Goal: Task Accomplishment & Management: Manage account settings

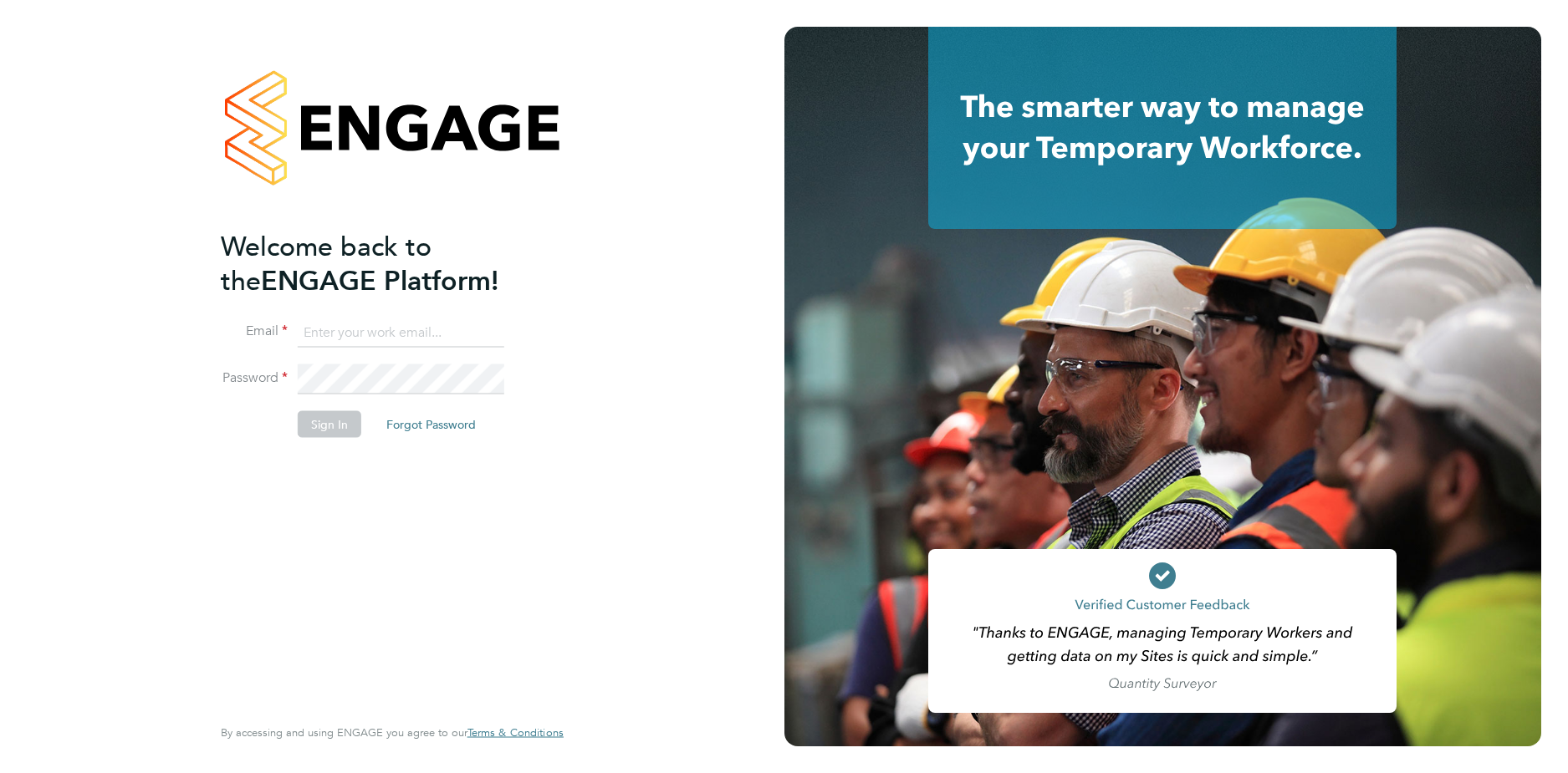
type input "codonovan@skilledcareers.co.uk"
click at [338, 426] on button "Sign In" at bounding box center [329, 423] width 63 height 26
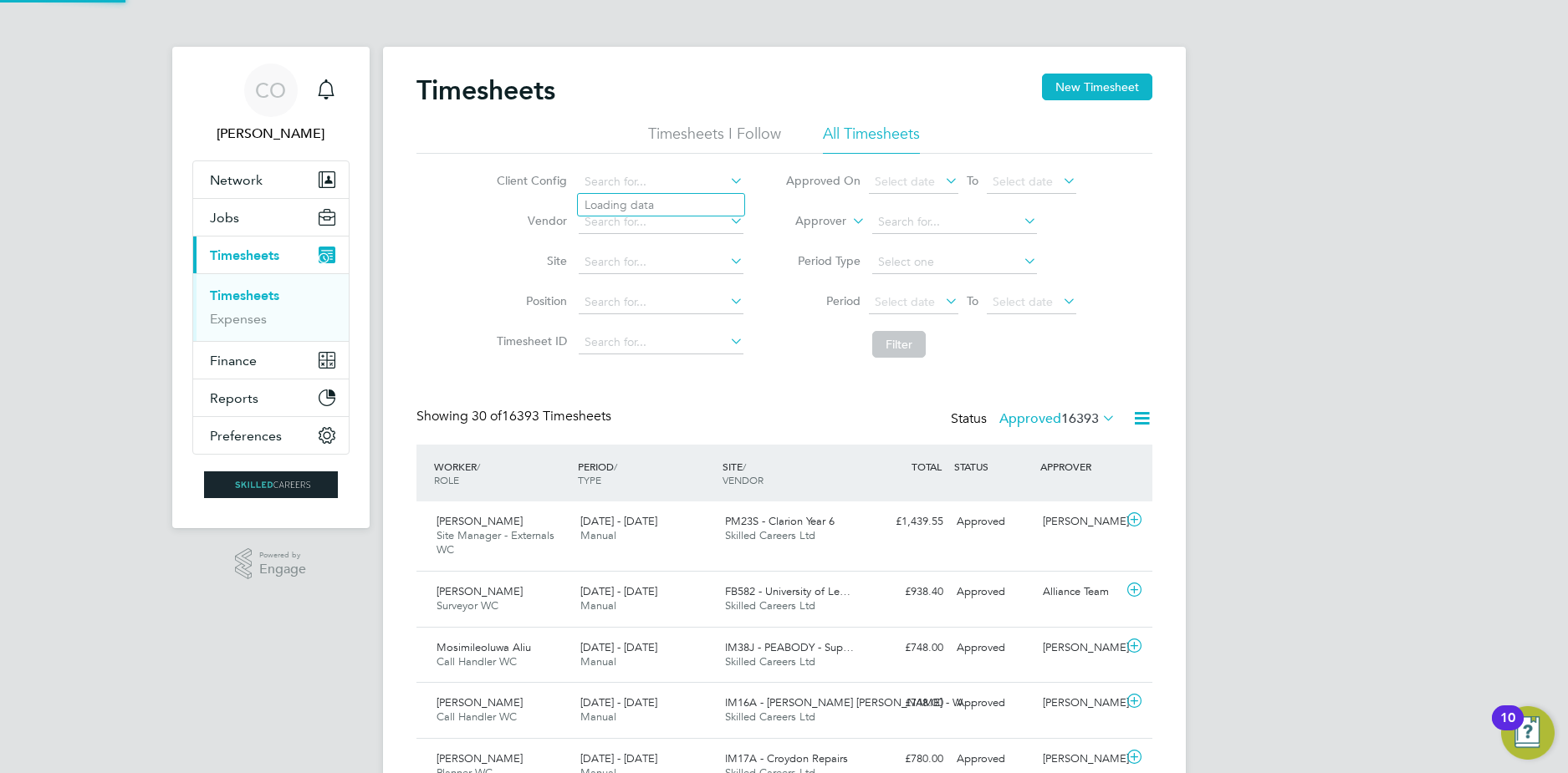
drag, startPoint x: 0, startPoint y: 0, endPoint x: 944, endPoint y: 295, distance: 989.0
click at [943, 290] on li "Period Select date To Select date" at bounding box center [930, 302] width 333 height 40
click at [942, 297] on icon at bounding box center [942, 301] width 0 height 23
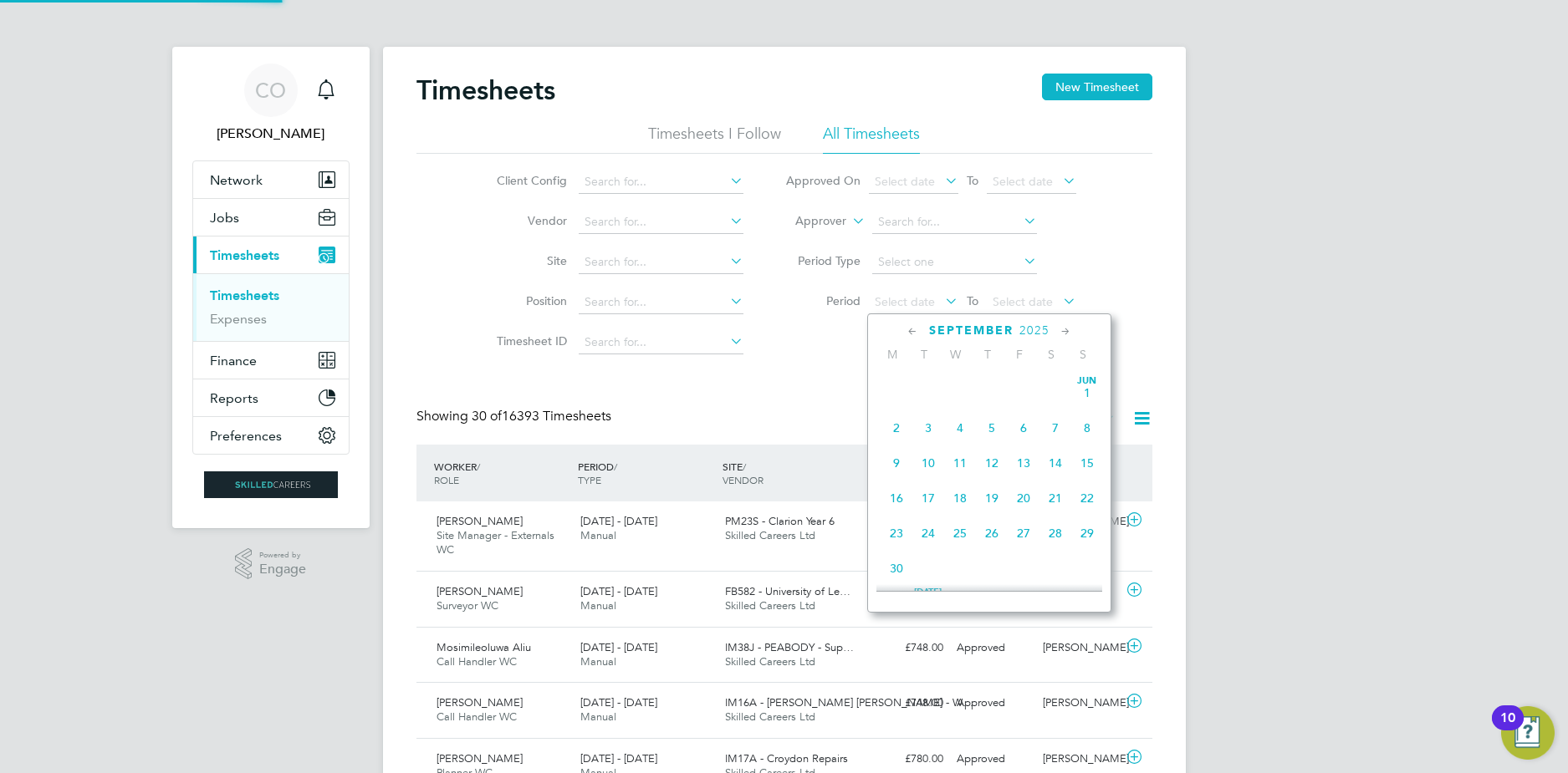
scroll to position [651, 0]
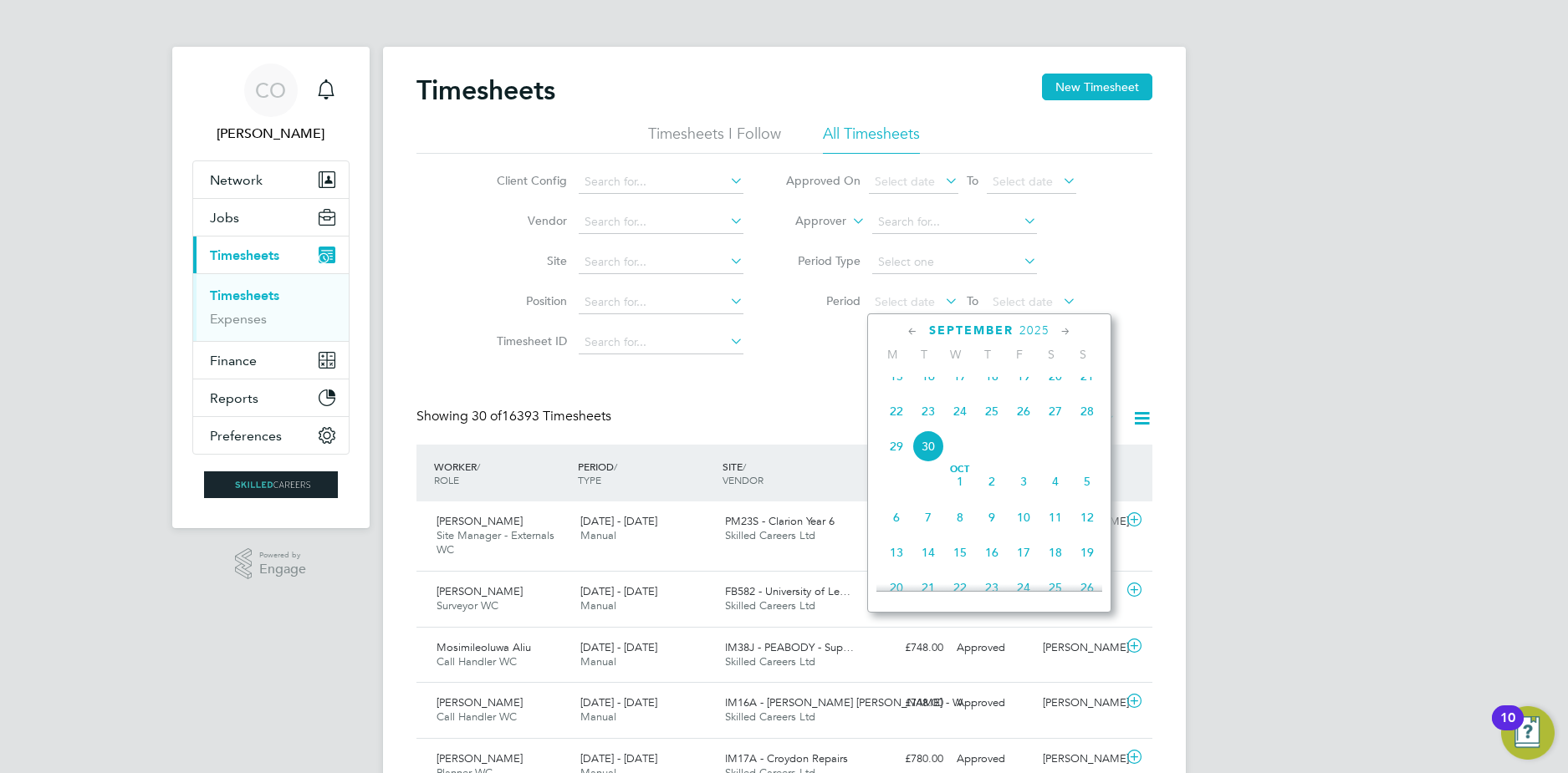
click at [890, 427] on span "22" at bounding box center [896, 411] width 32 height 32
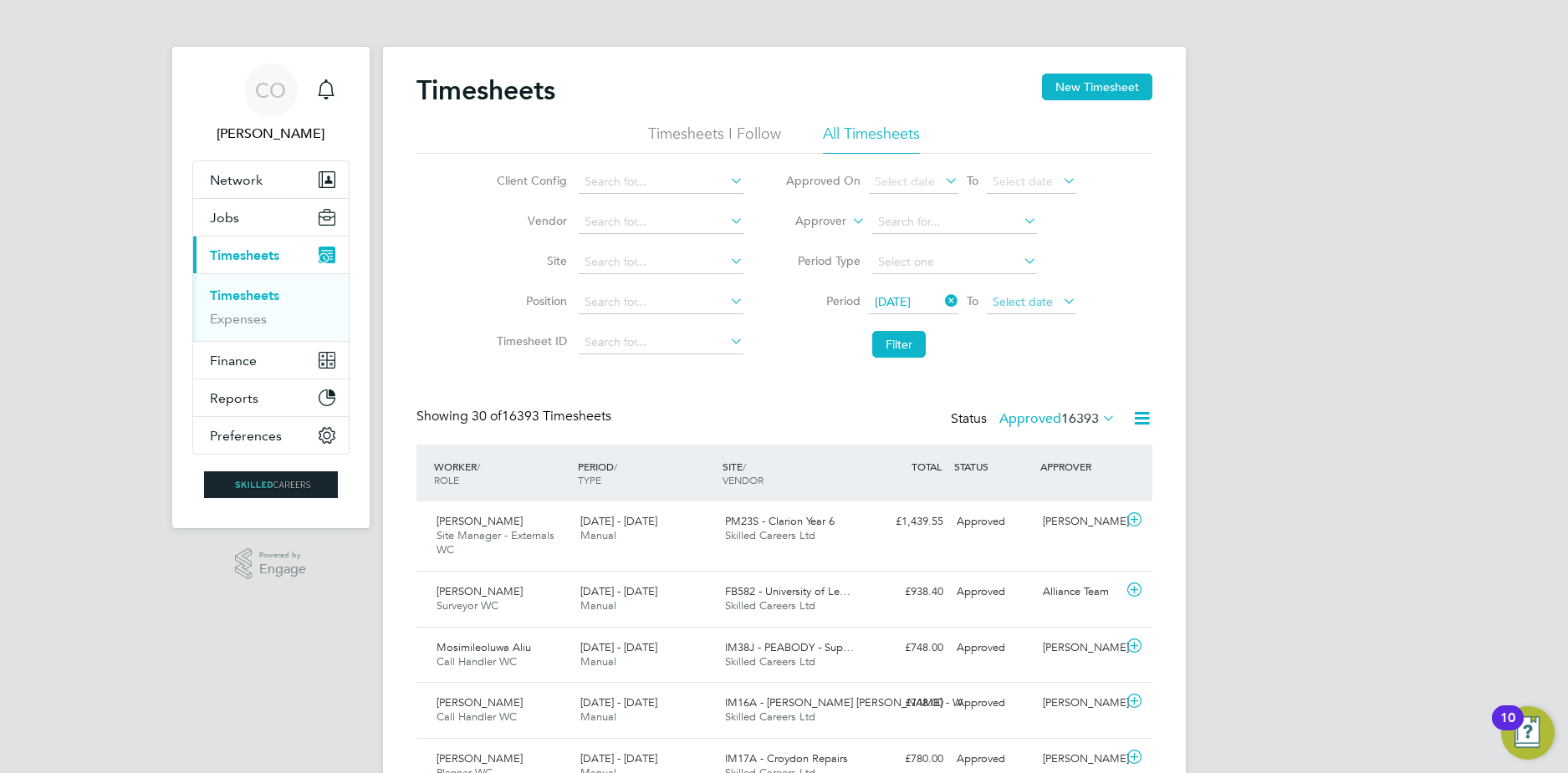
click at [1014, 298] on span "Select date" at bounding box center [1023, 301] width 60 height 15
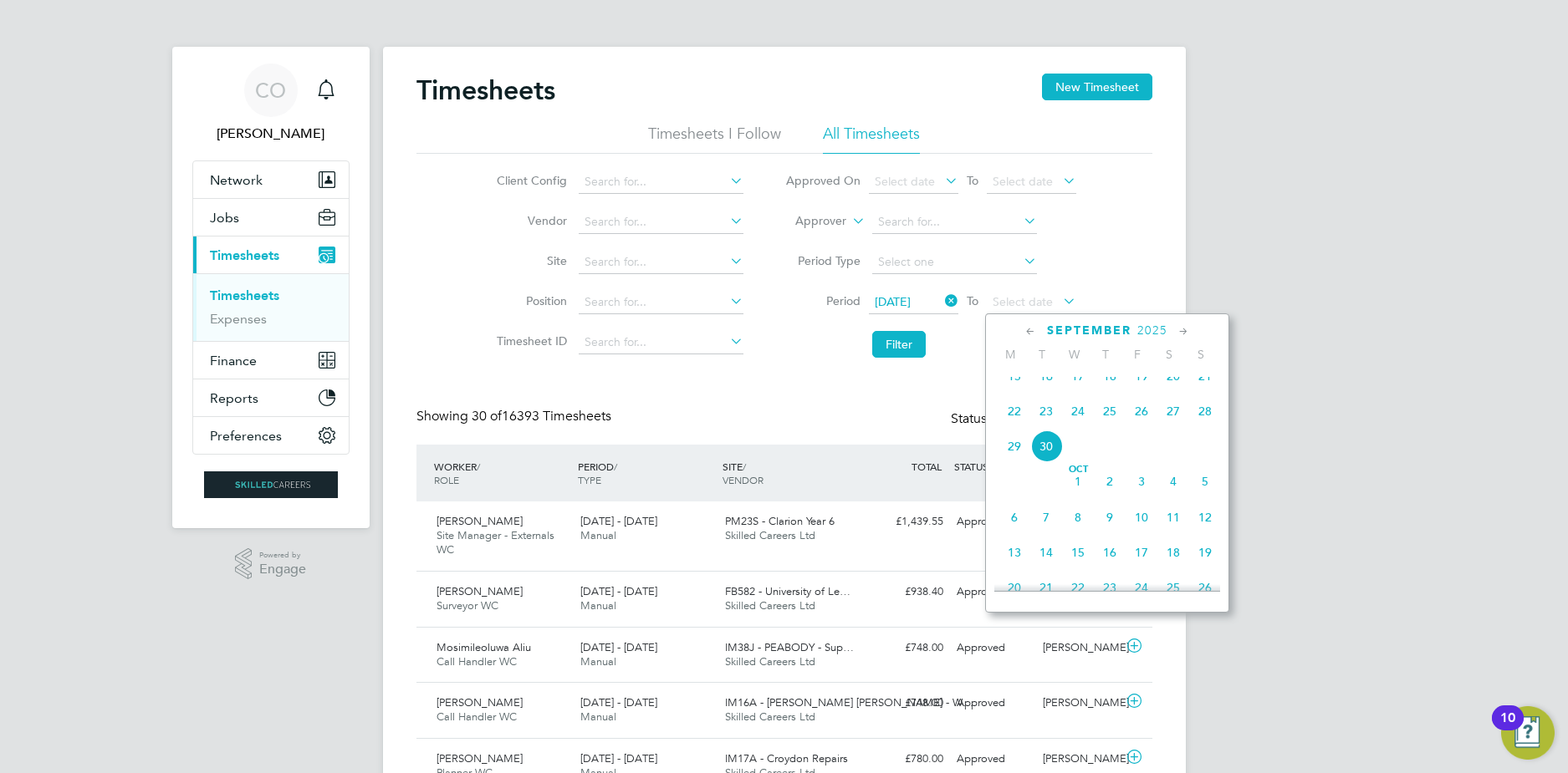
click at [1202, 425] on span "28" at bounding box center [1205, 411] width 32 height 32
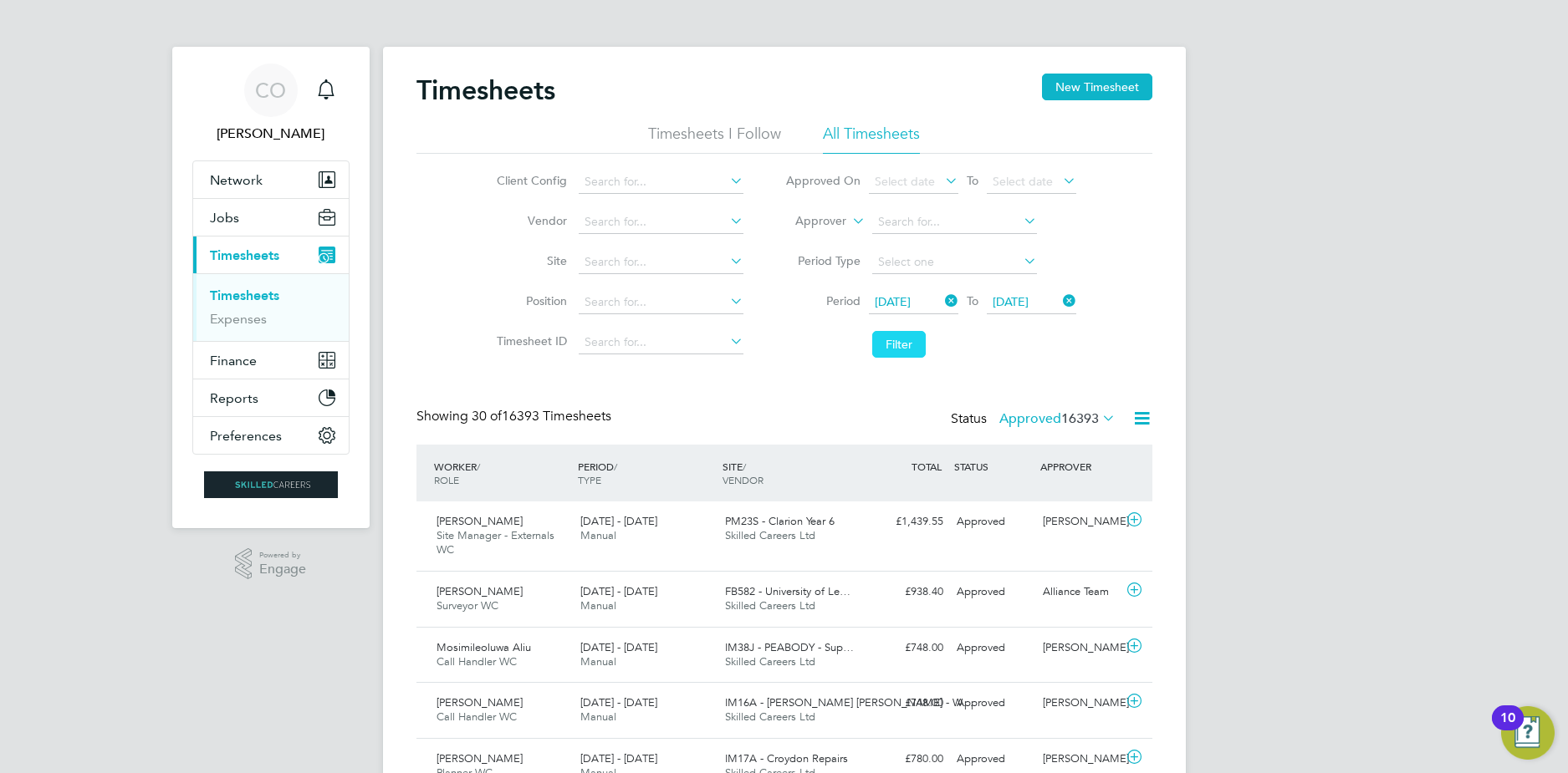
click at [894, 340] on button "Filter" at bounding box center [899, 344] width 54 height 26
click at [1137, 414] on icon at bounding box center [1141, 418] width 20 height 20
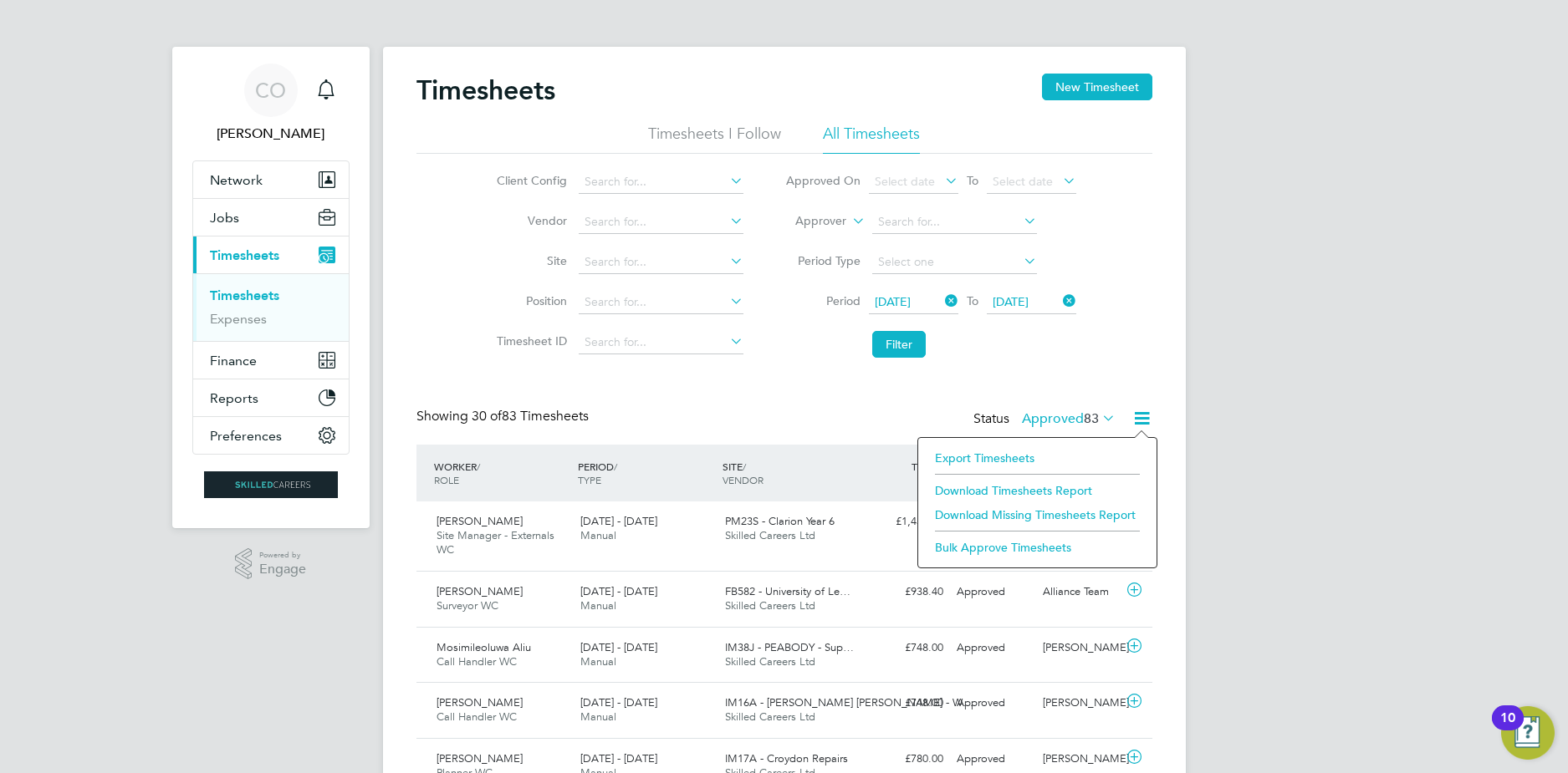
click at [1035, 488] on li "Download Timesheets Report" at bounding box center [1037, 490] width 221 height 23
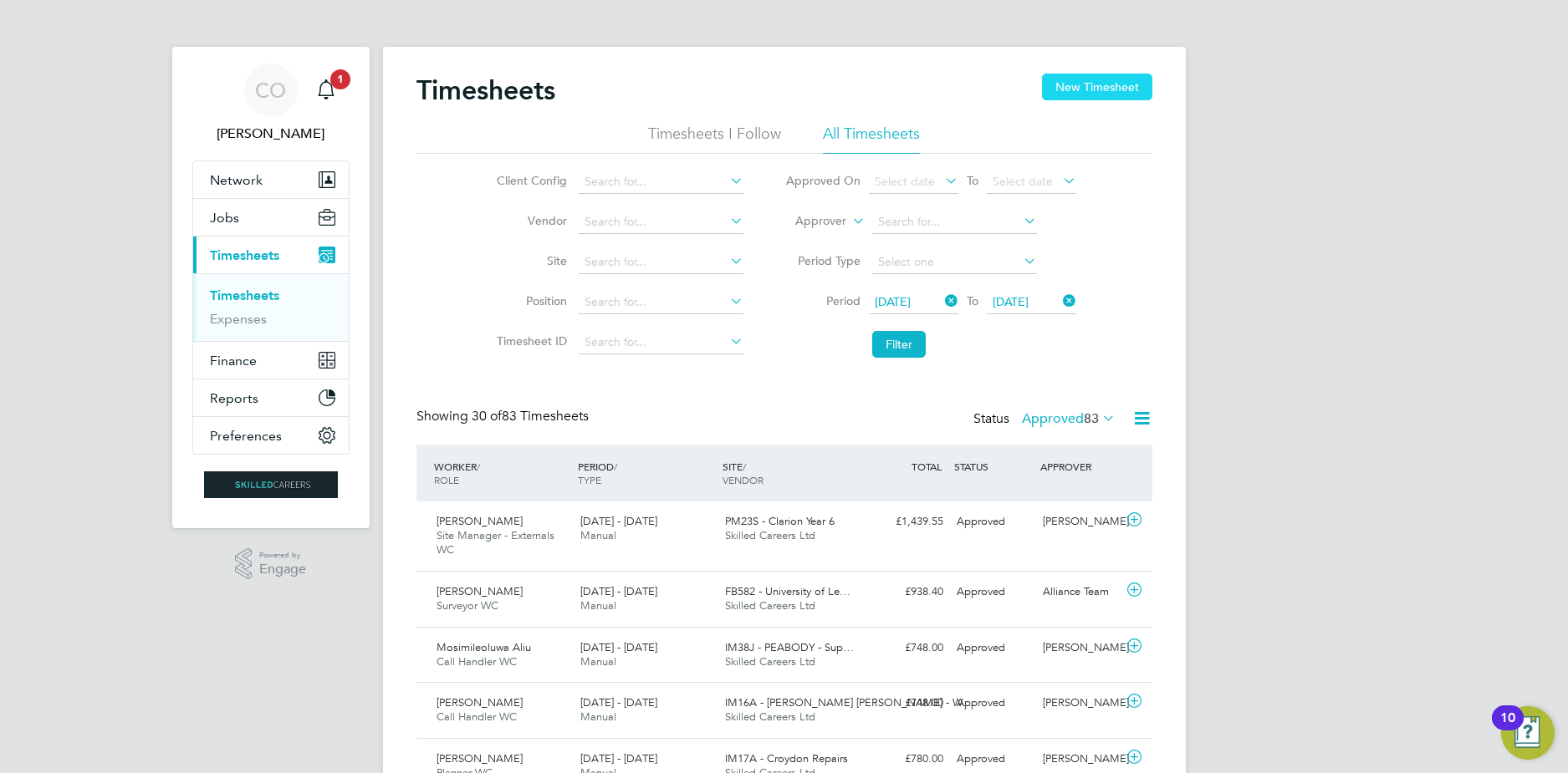
click at [1078, 75] on button "New Timesheet" at bounding box center [1097, 86] width 110 height 26
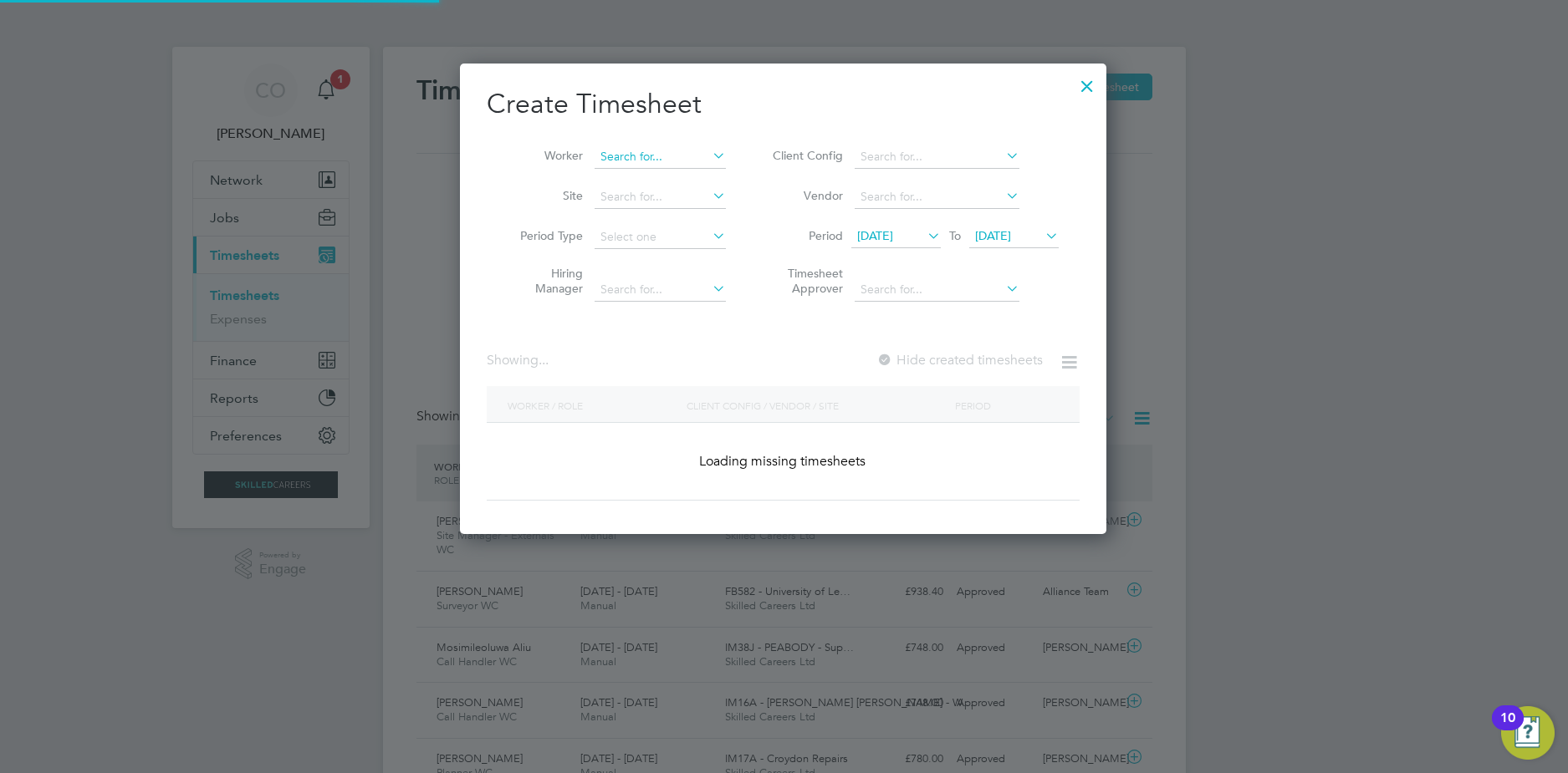
scroll to position [2698, 654]
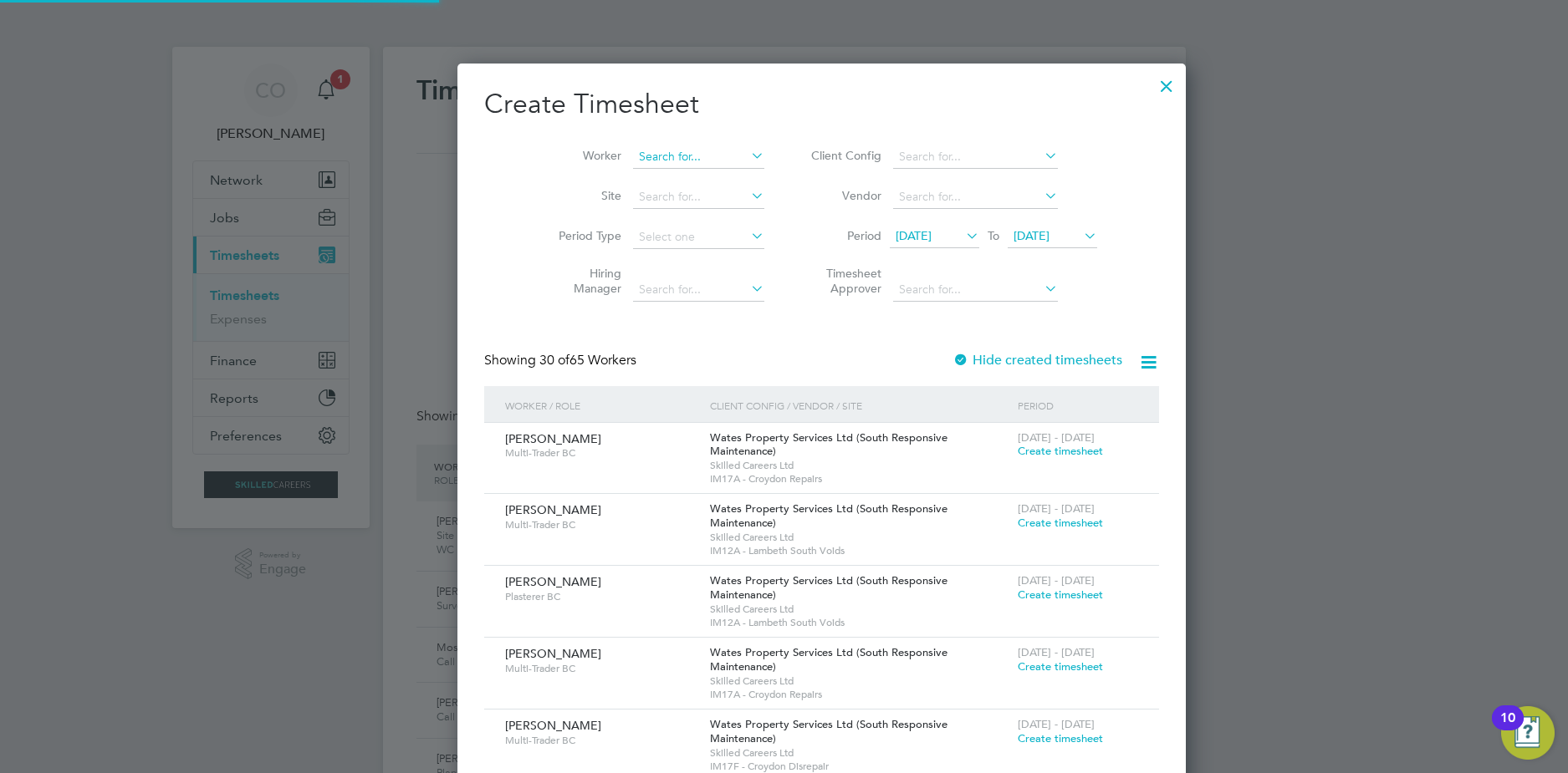
click at [633, 158] on input at bounding box center [698, 157] width 132 height 23
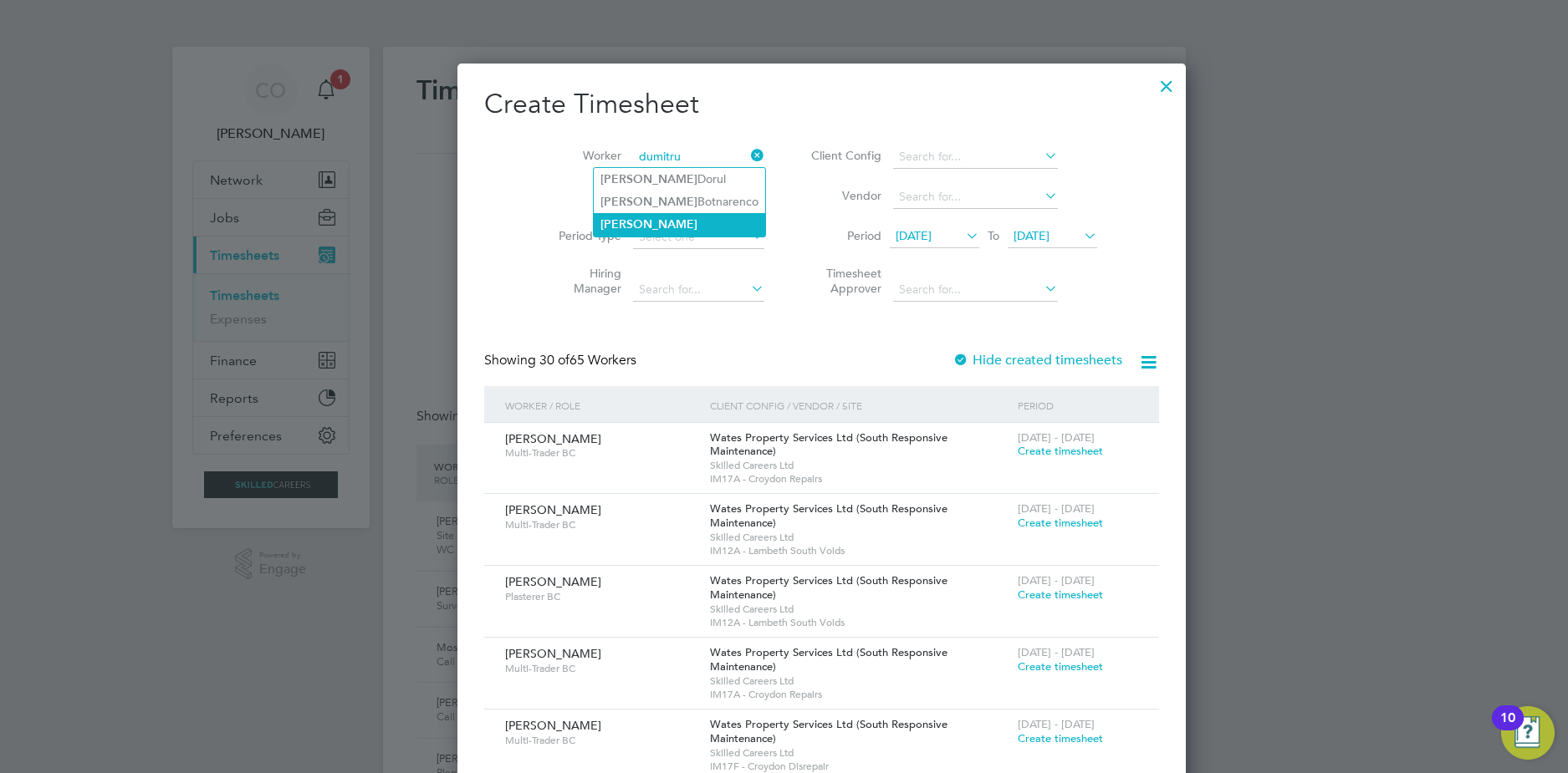
click at [665, 219] on li "[PERSON_NAME]" at bounding box center [680, 224] width 172 height 22
type input "[PERSON_NAME]"
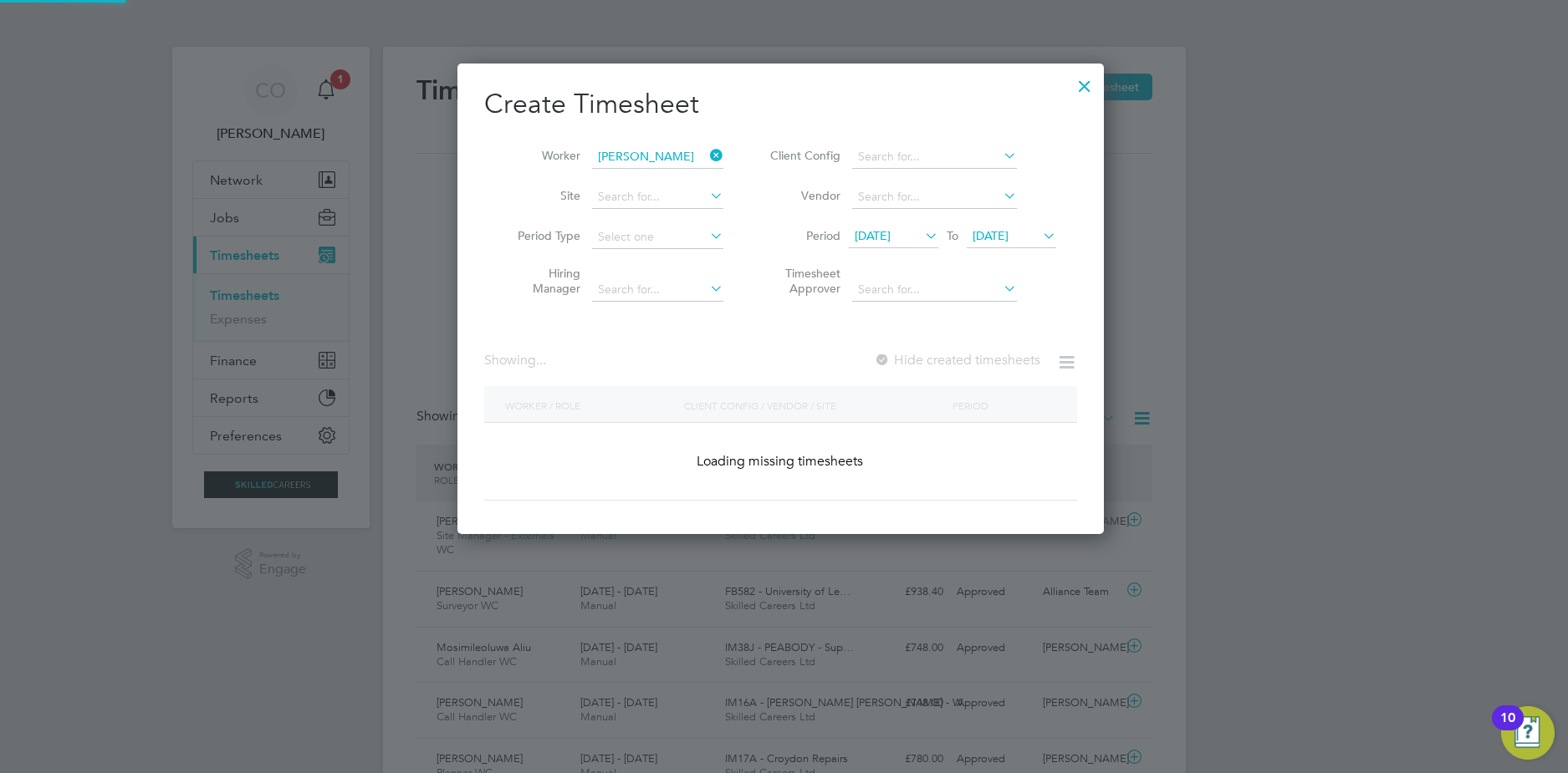
scroll to position [472, 647]
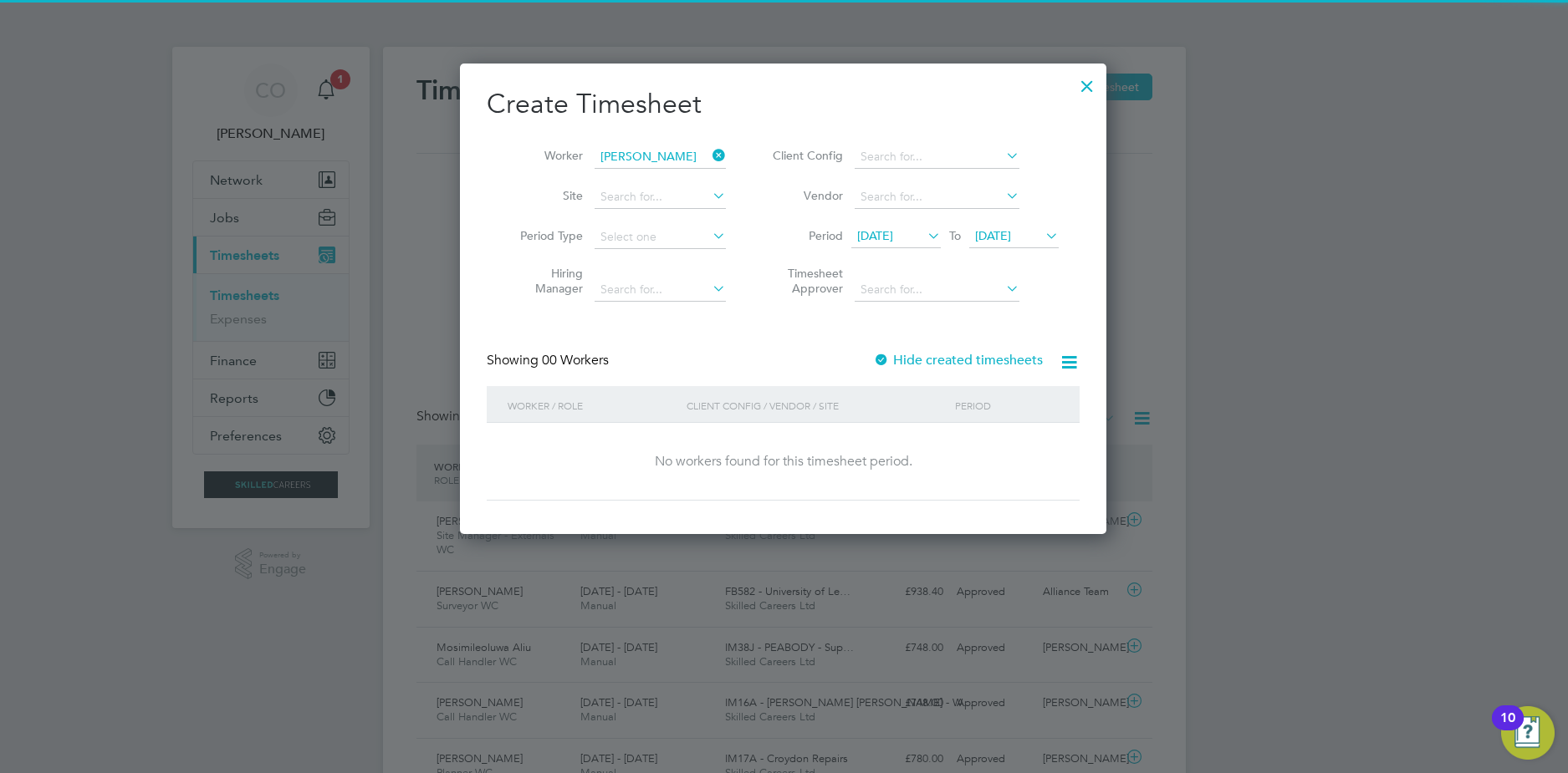
click at [881, 367] on div at bounding box center [881, 361] width 17 height 17
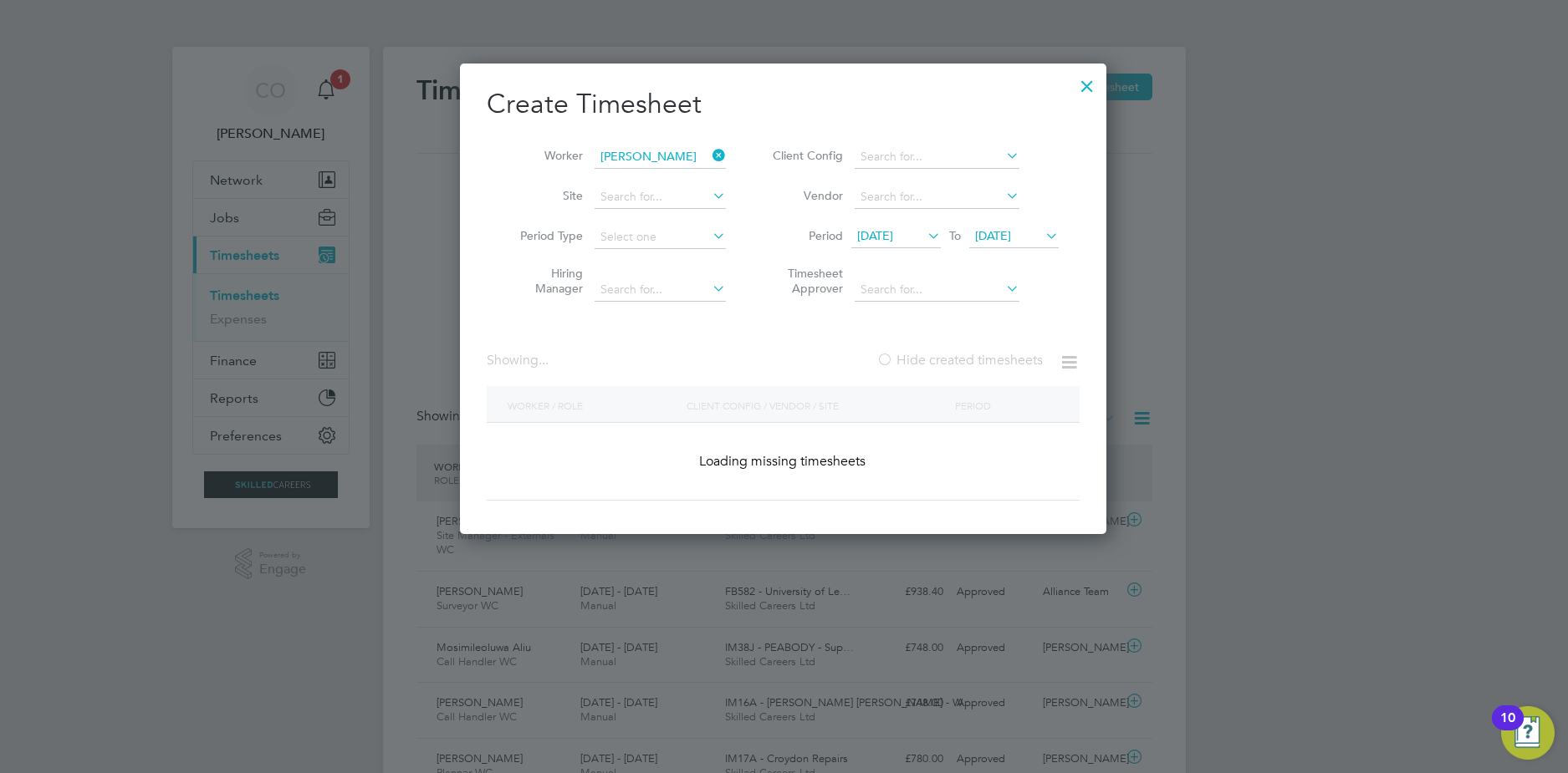
scroll to position [488, 647]
click at [894, 364] on label "Hide created timesheets" at bounding box center [960, 360] width 167 height 17
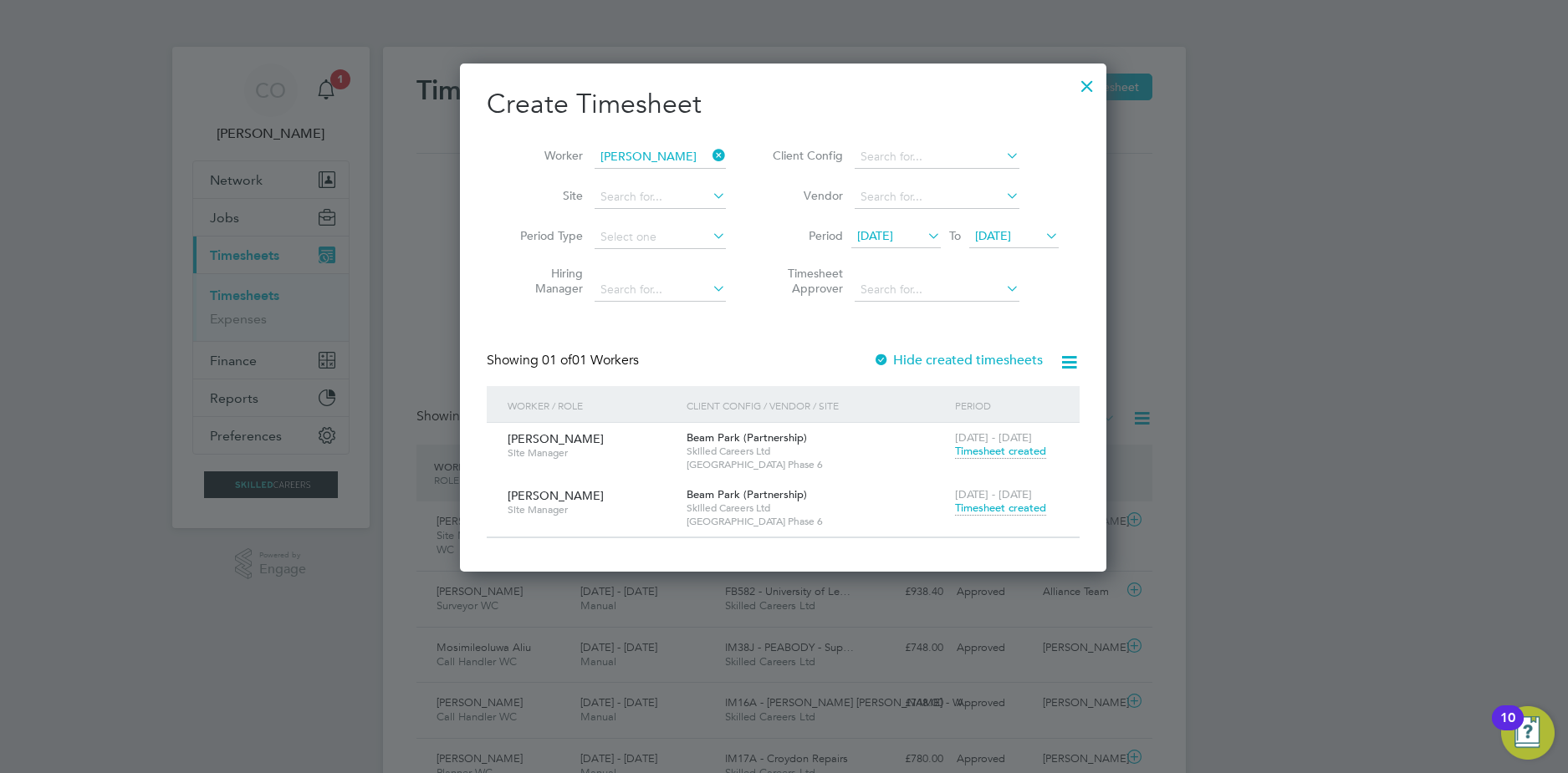
click at [420, 118] on div at bounding box center [784, 386] width 1568 height 773
click at [1091, 93] on div at bounding box center [1087, 82] width 30 height 30
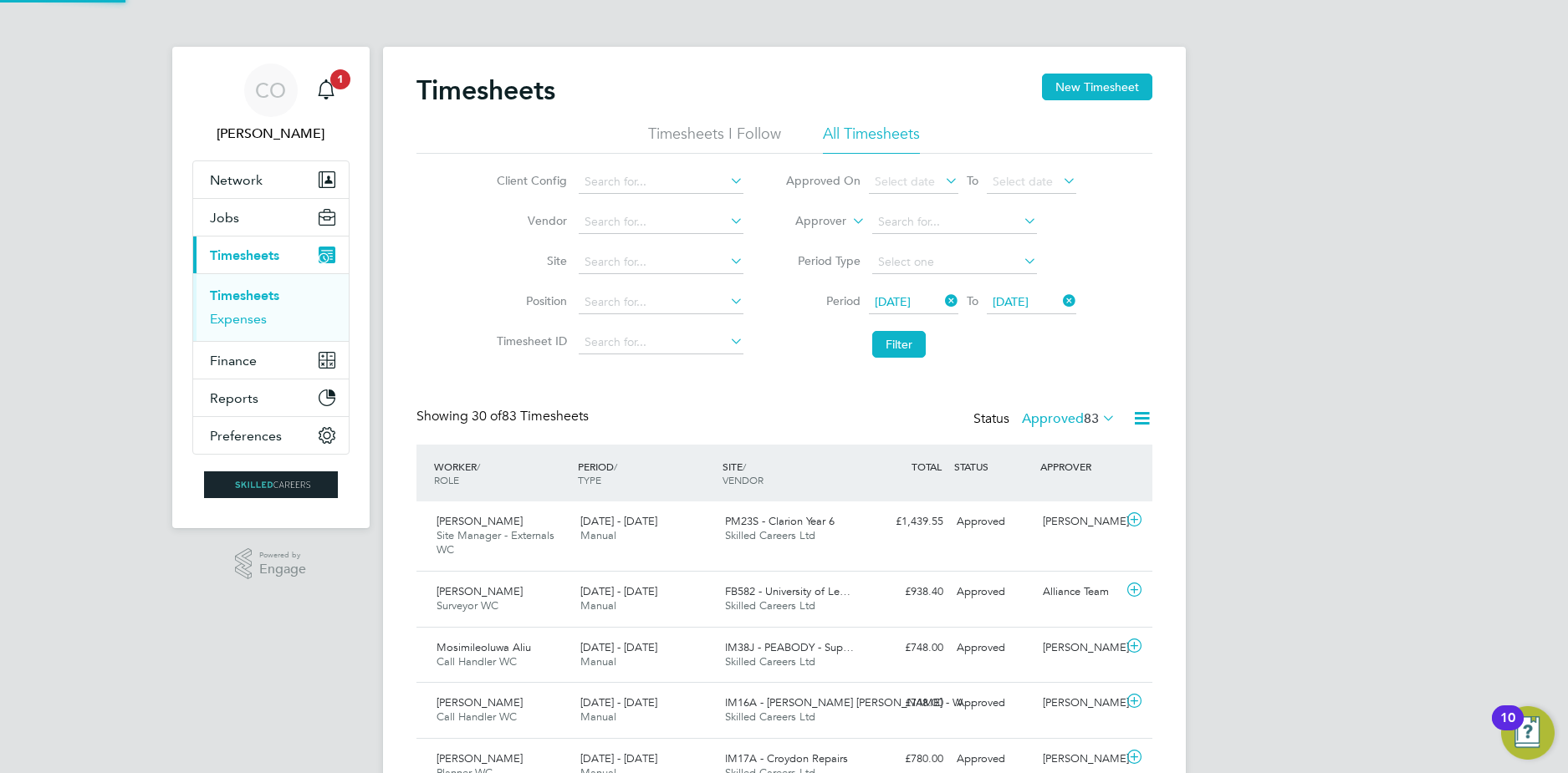
scroll to position [43, 145]
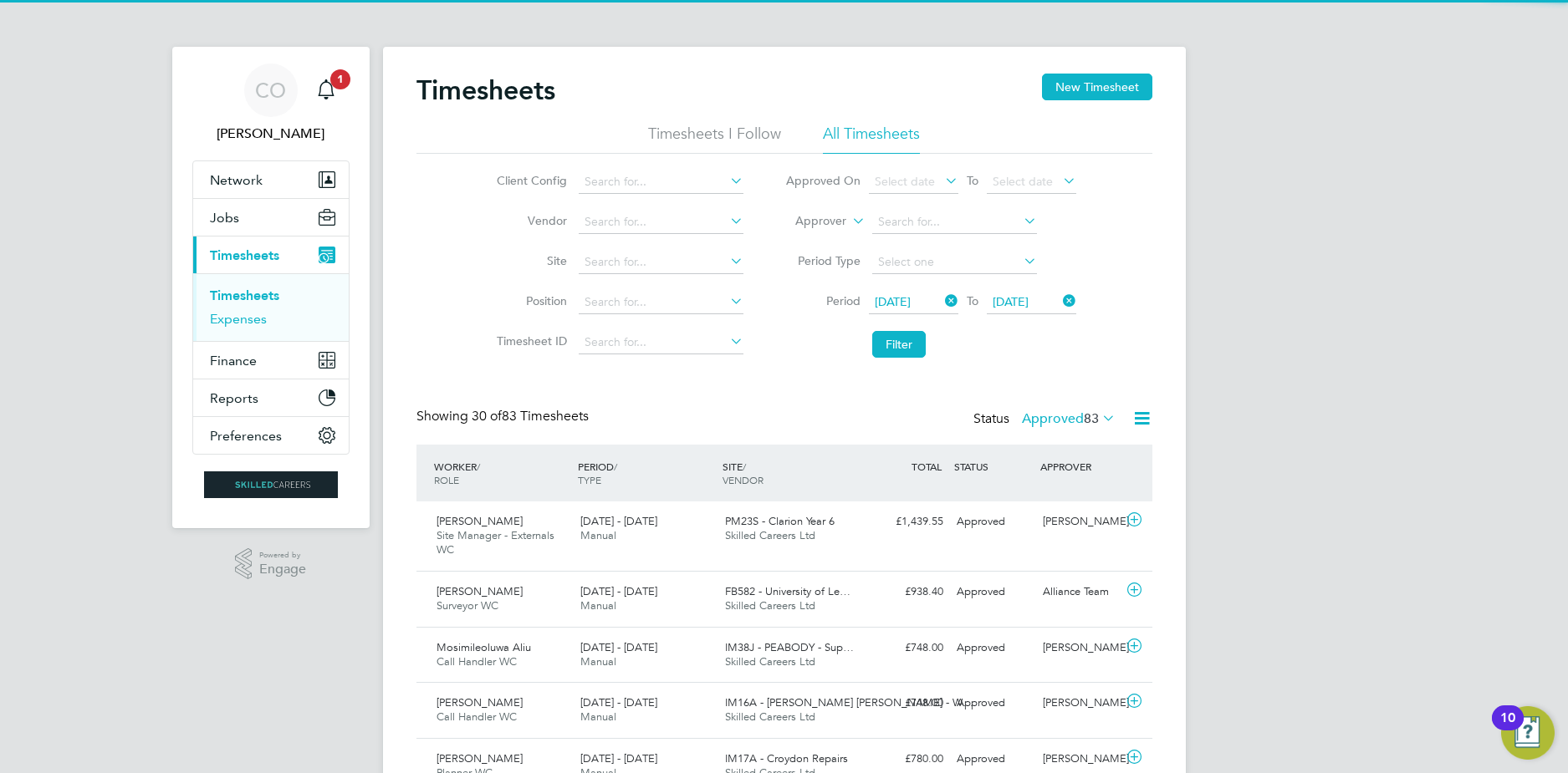
click at [259, 322] on link "Expenses" at bounding box center [238, 319] width 57 height 16
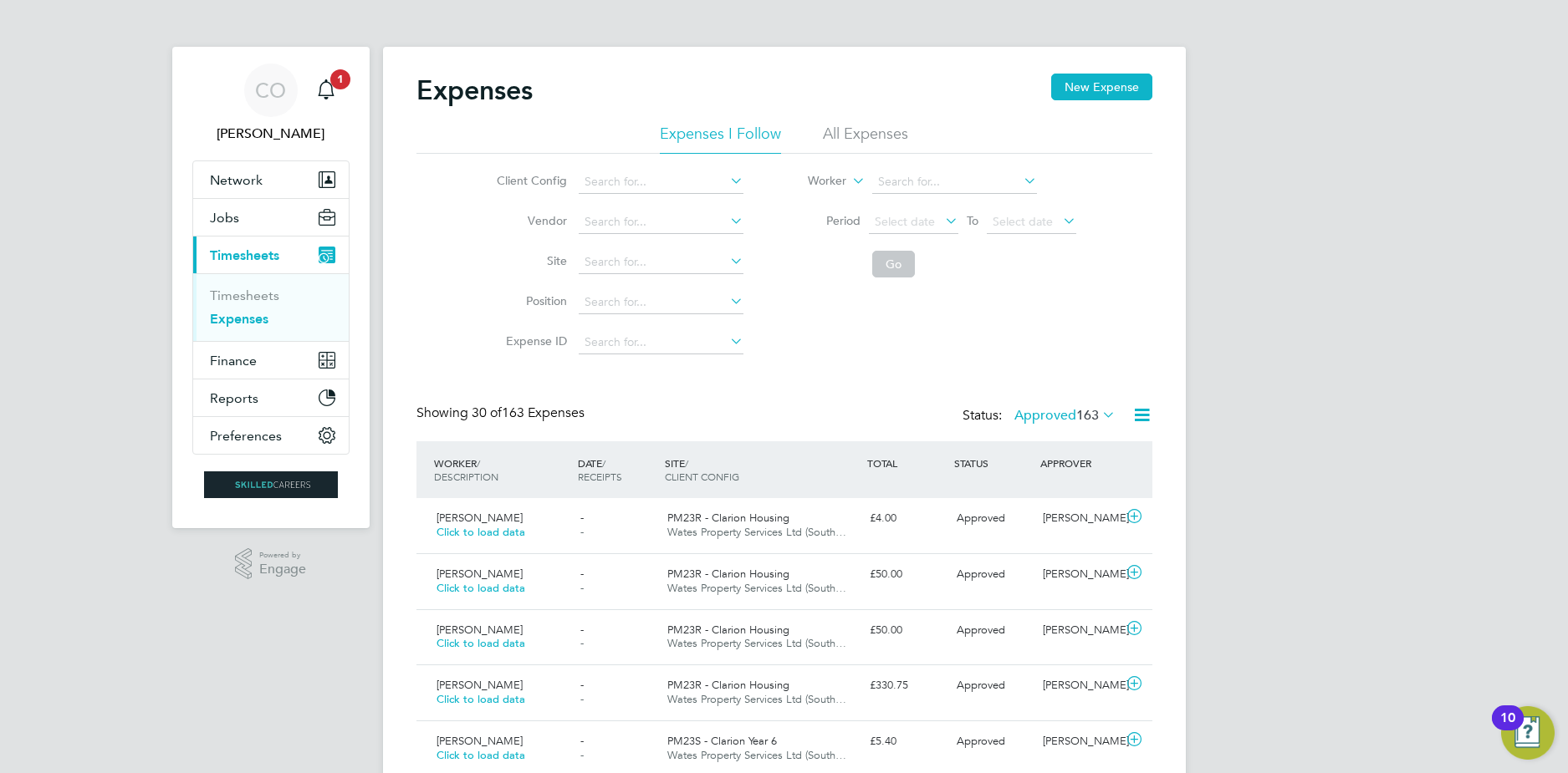
click at [830, 129] on li "All Expenses" at bounding box center [865, 138] width 85 height 30
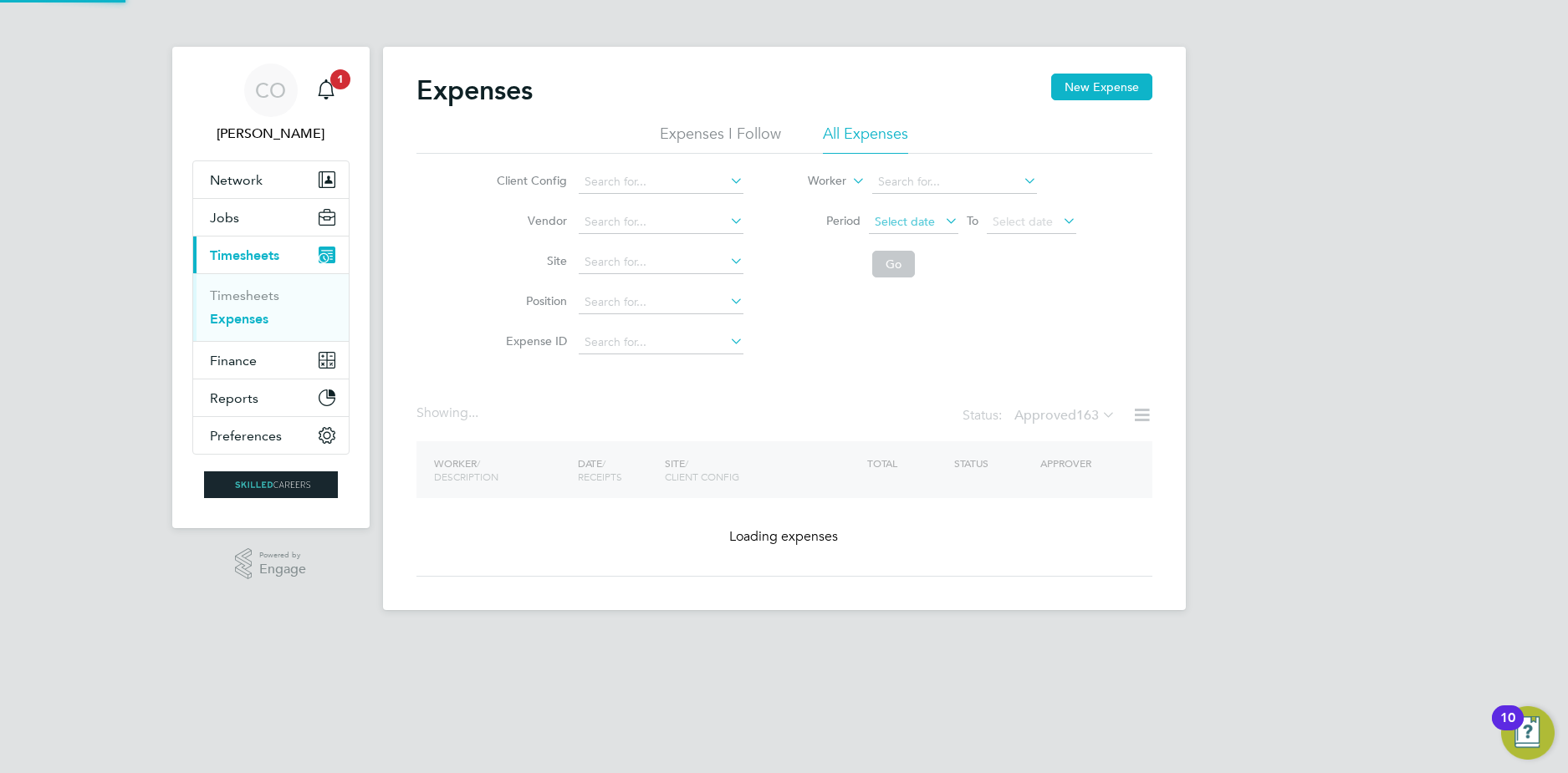
click at [914, 220] on span "Select date" at bounding box center [905, 221] width 60 height 15
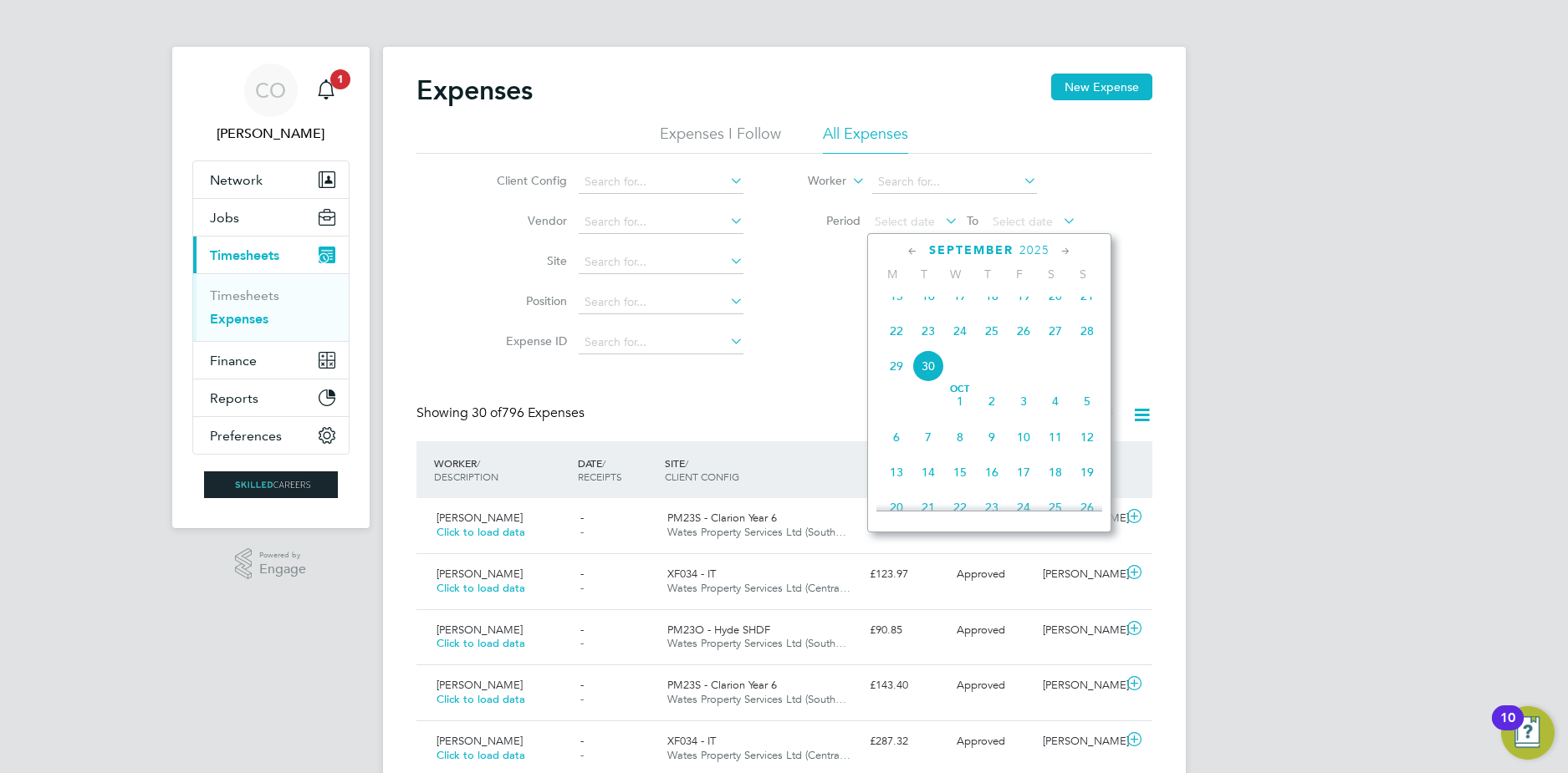
click at [902, 347] on span "22" at bounding box center [896, 330] width 32 height 32
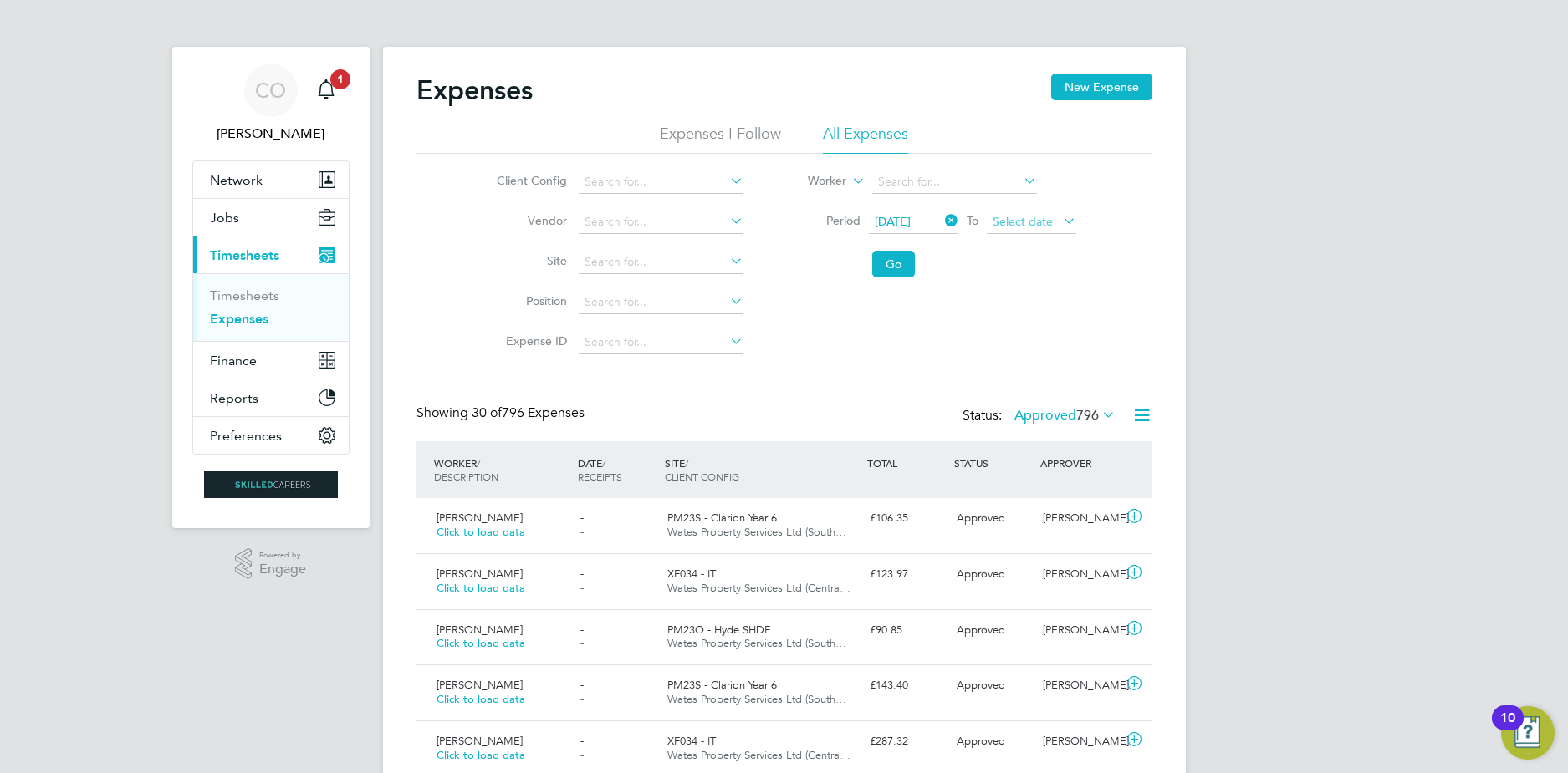
click at [1022, 227] on span "Select date" at bounding box center [1023, 221] width 60 height 15
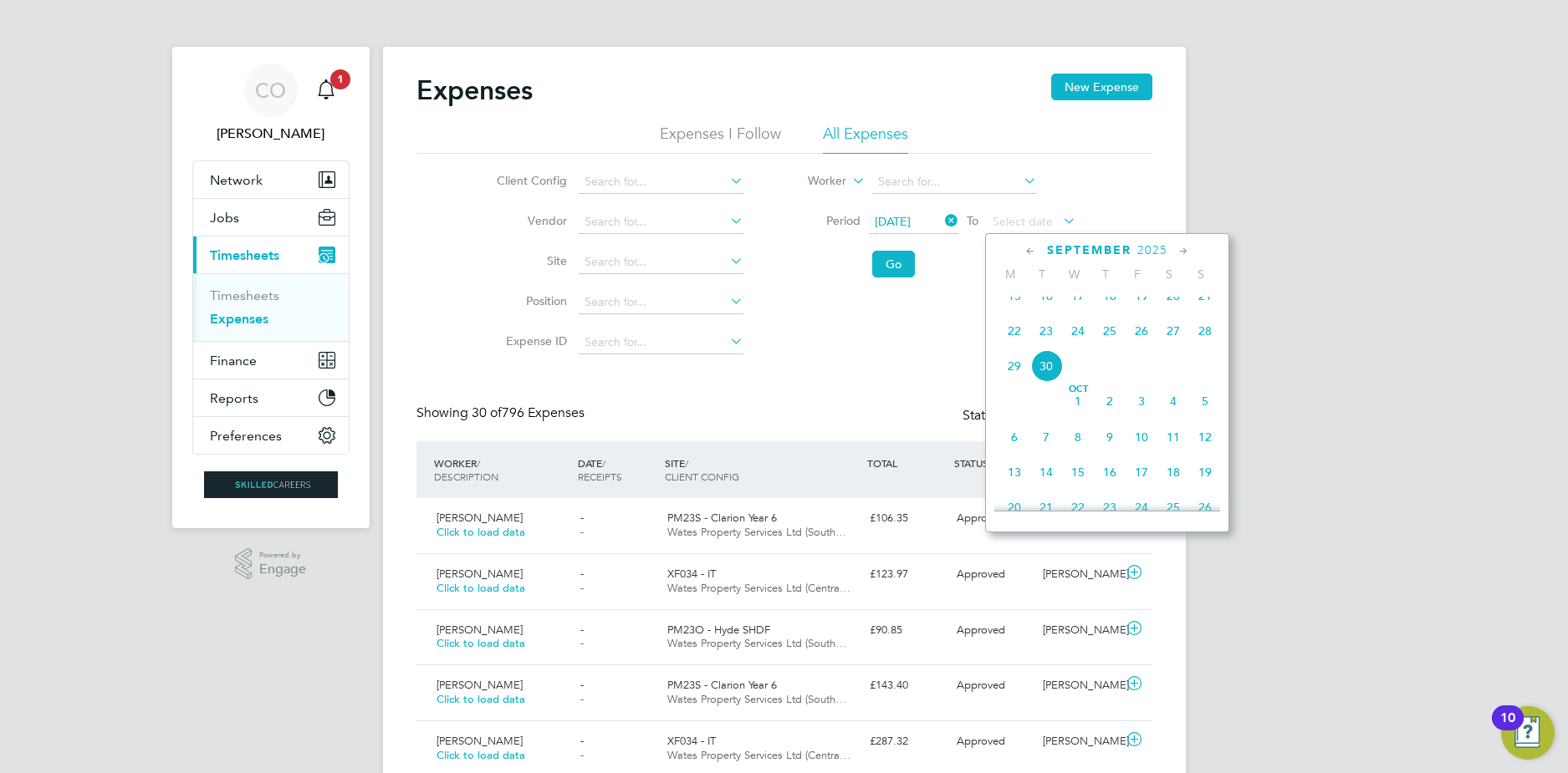
click at [1207, 339] on span "28" at bounding box center [1205, 330] width 32 height 32
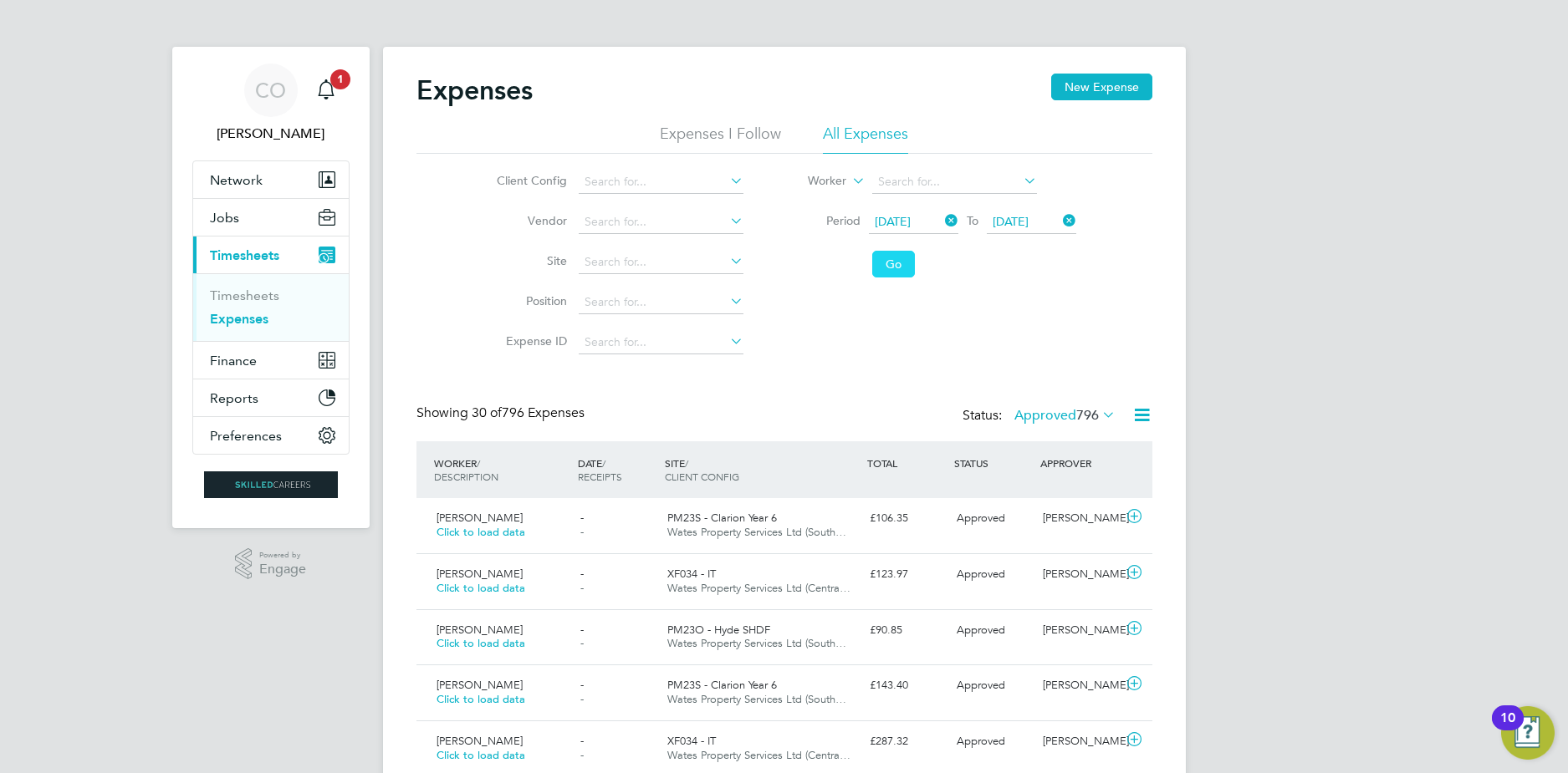
click at [876, 271] on button "Go" at bounding box center [894, 263] width 43 height 26
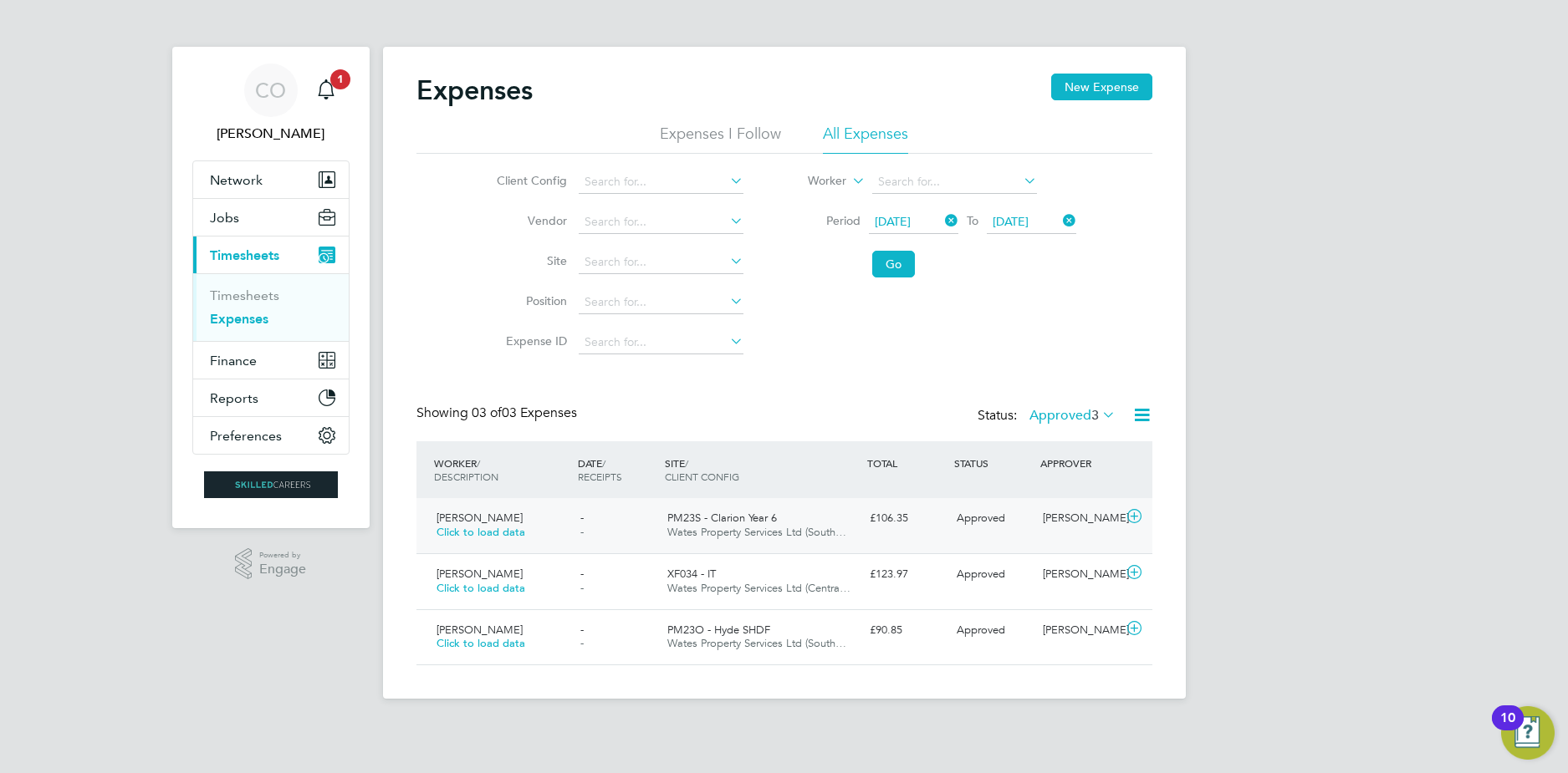
click at [631, 520] on div "- -" at bounding box center [616, 525] width 87 height 42
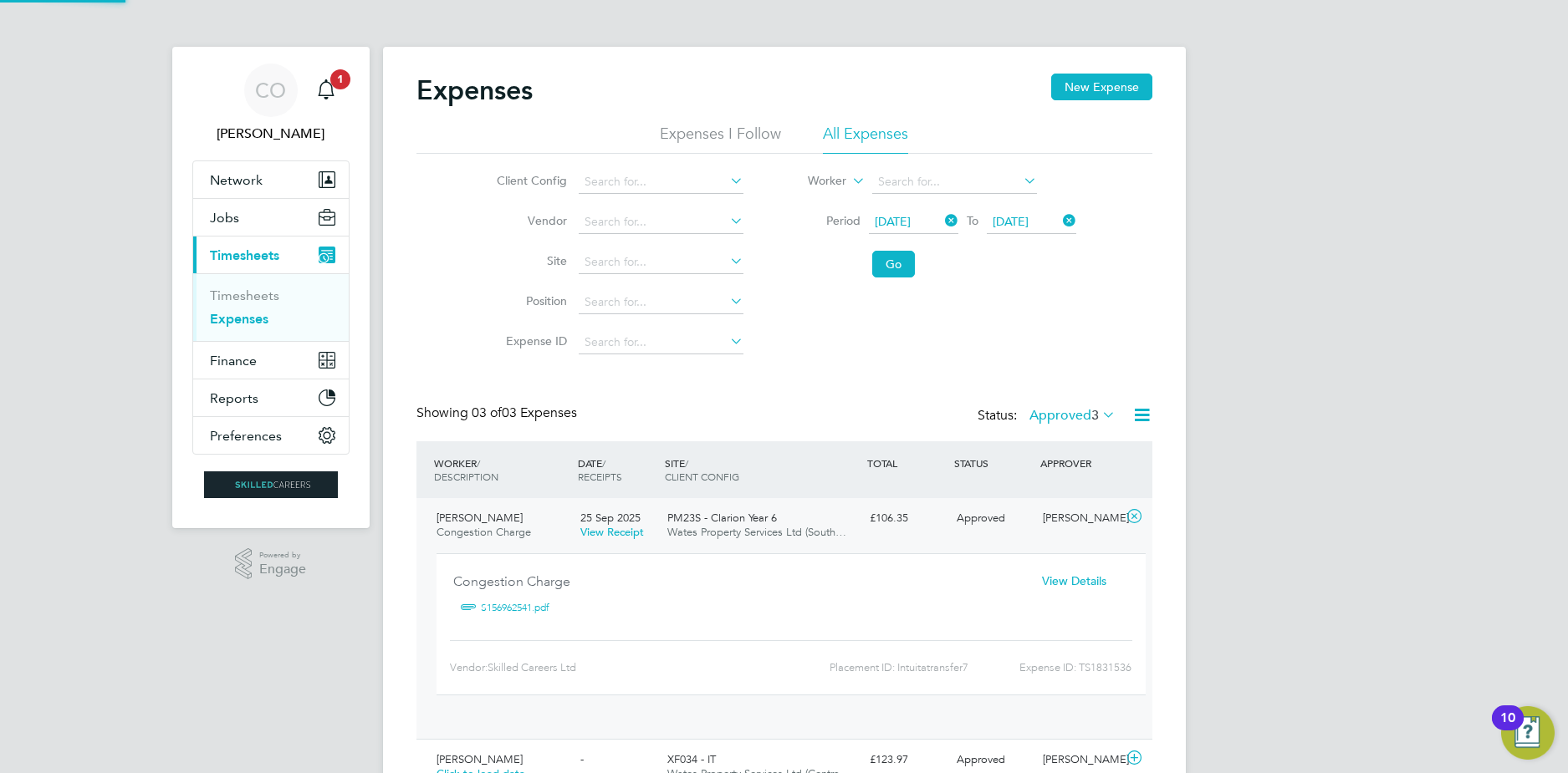
click at [609, 598] on div "Congestion Charge S156962541.pdf" at bounding box center [737, 597] width 568 height 59
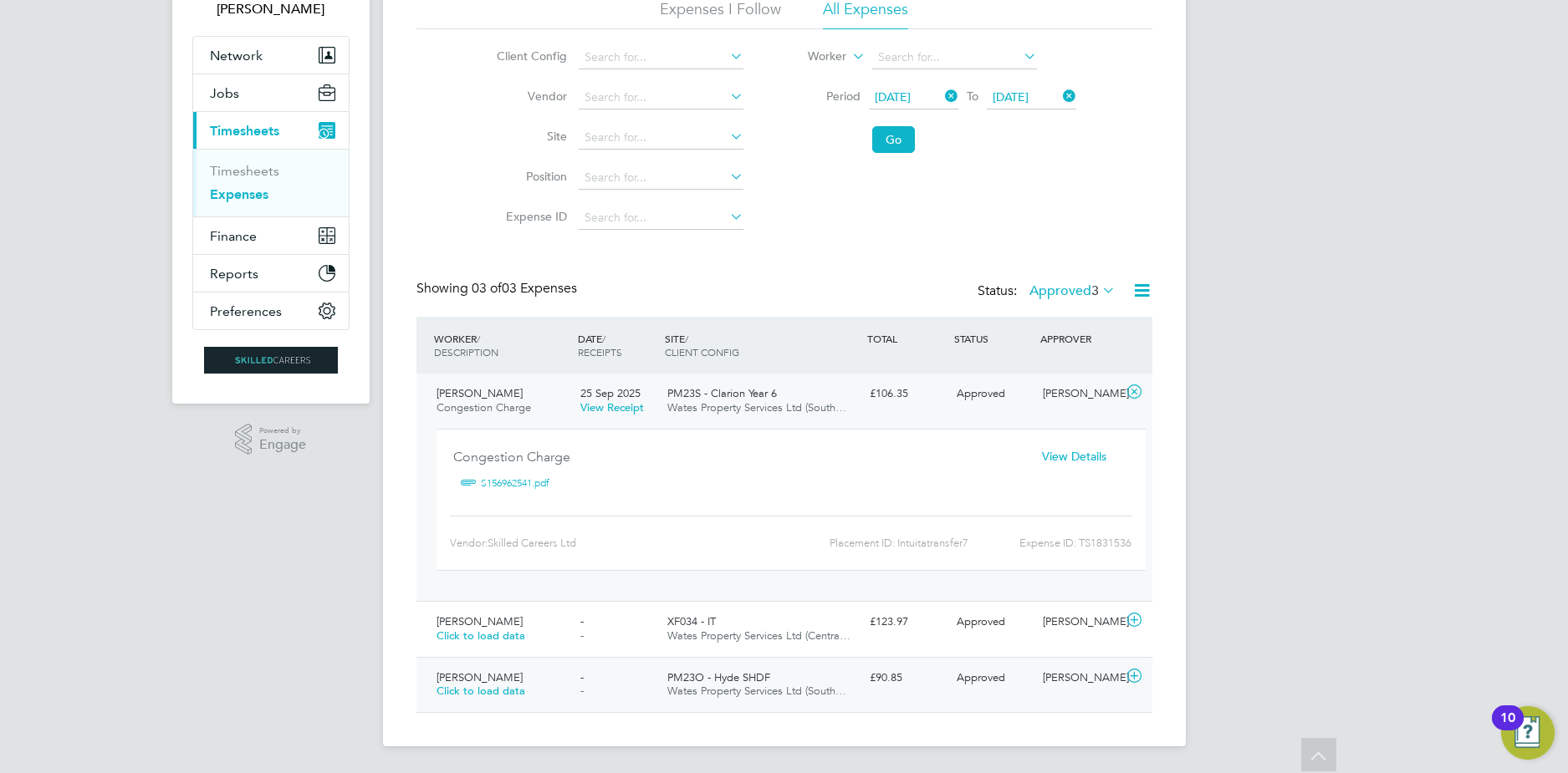
click at [606, 680] on div "- -" at bounding box center [616, 685] width 87 height 42
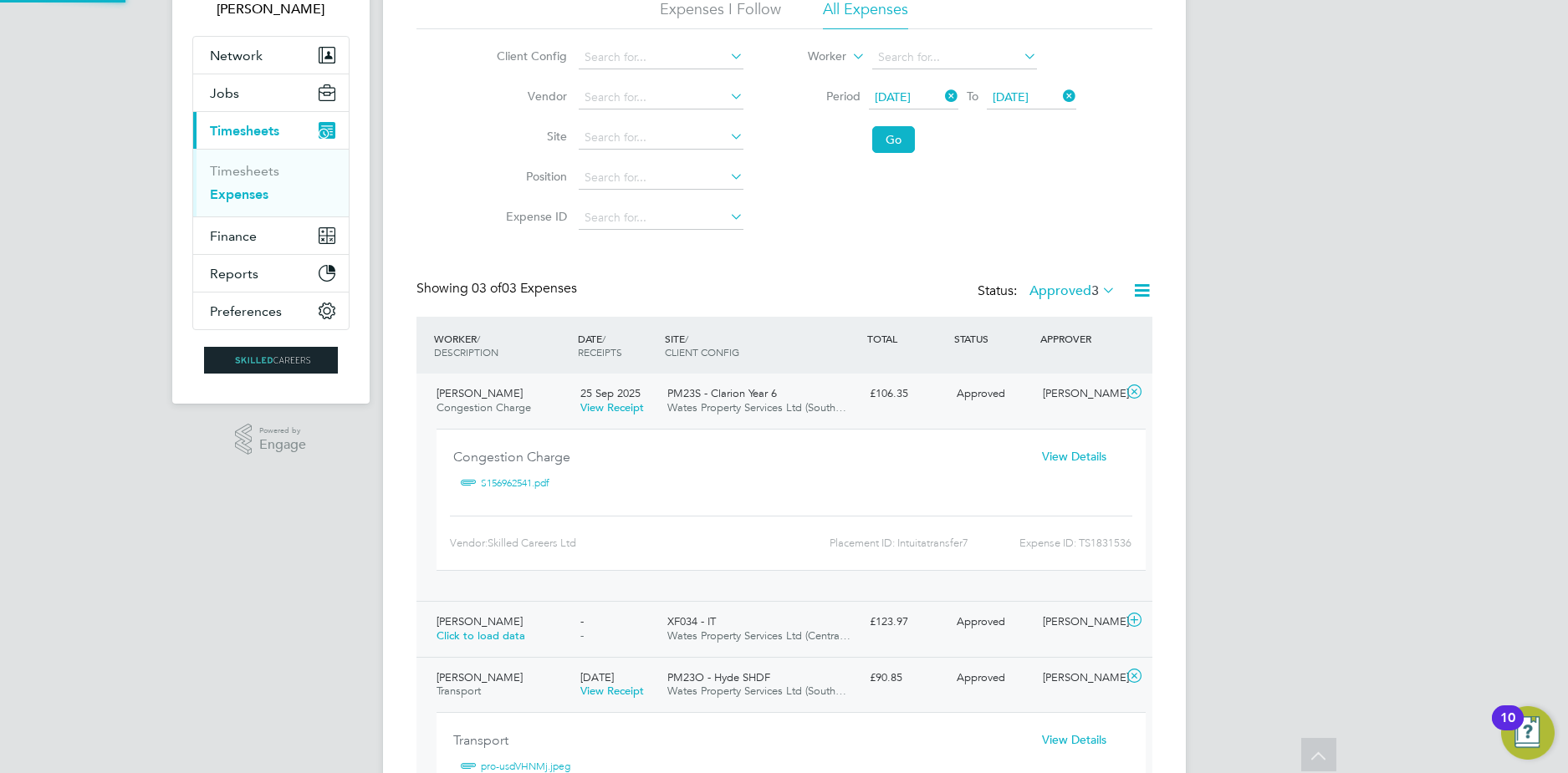
click at [606, 638] on div "- -" at bounding box center [616, 629] width 87 height 42
